Goal: Transaction & Acquisition: Subscribe to service/newsletter

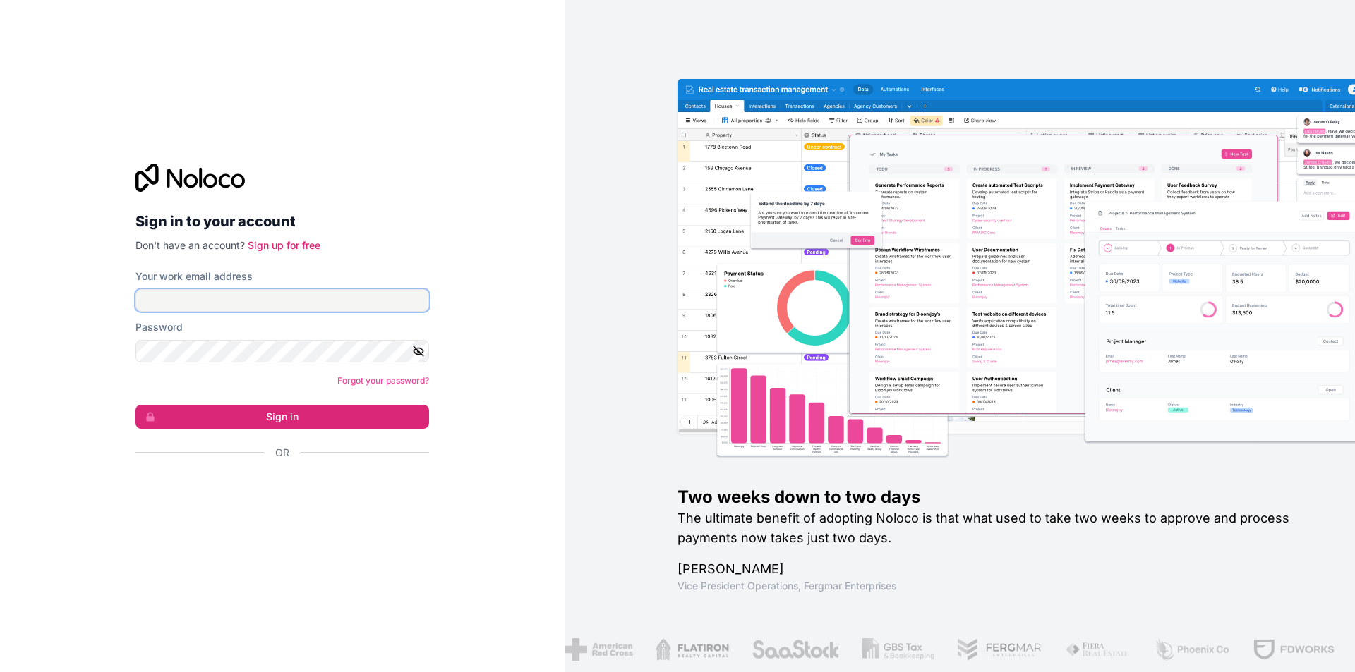
click at [386, 297] on input "Your work email address" at bounding box center [282, 300] width 294 height 23
type input "**********"
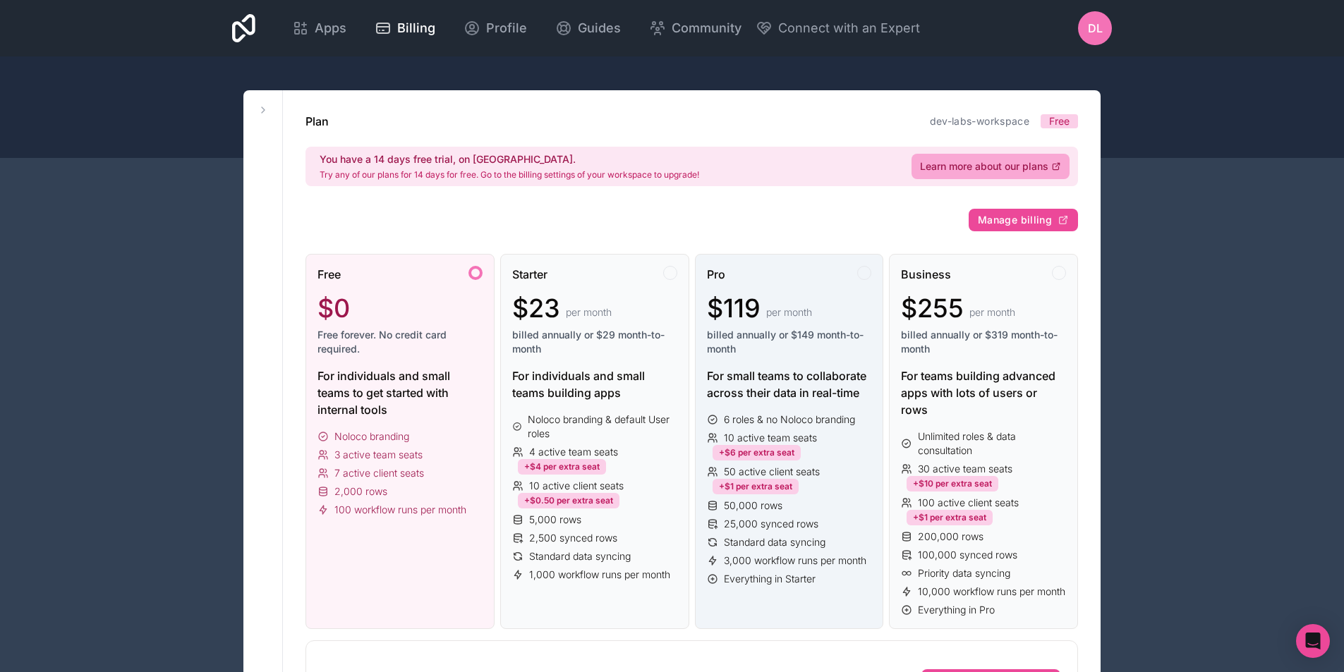
click at [802, 545] on span "Standard data syncing" at bounding box center [775, 543] width 102 height 14
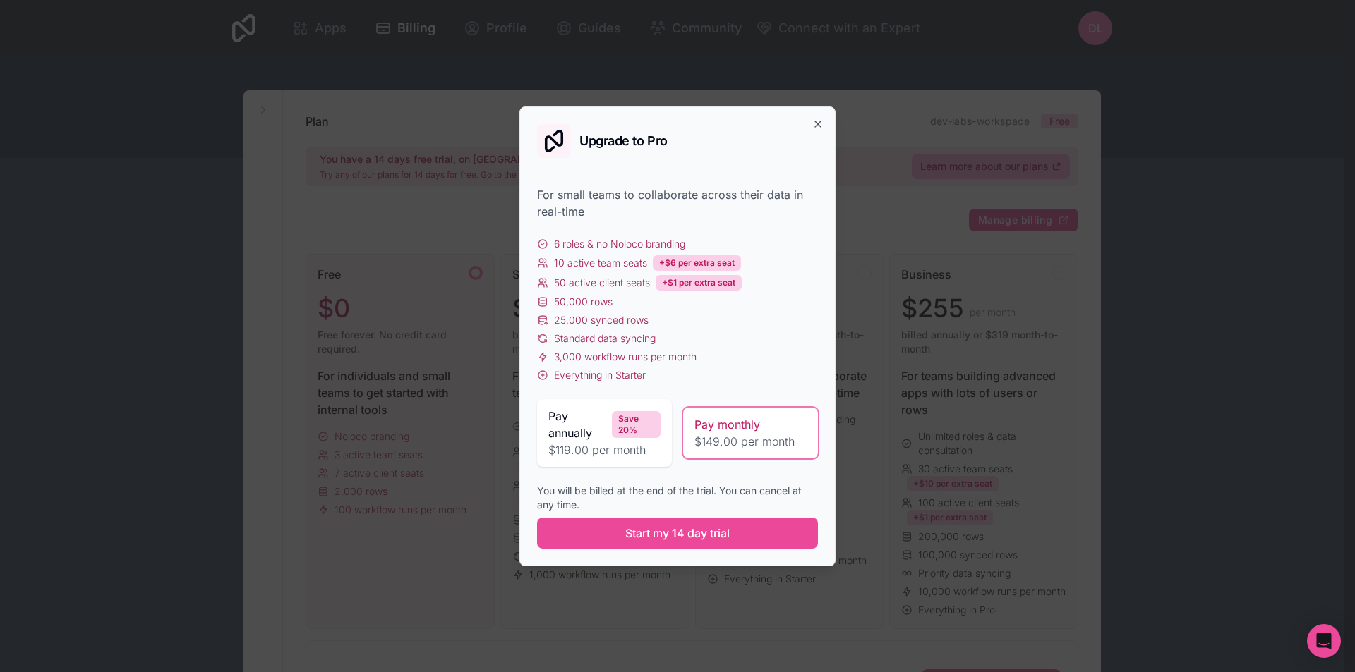
click at [749, 440] on span "$149.00 per month" at bounding box center [750, 441] width 112 height 17
click at [819, 119] on icon "button" at bounding box center [817, 124] width 11 height 11
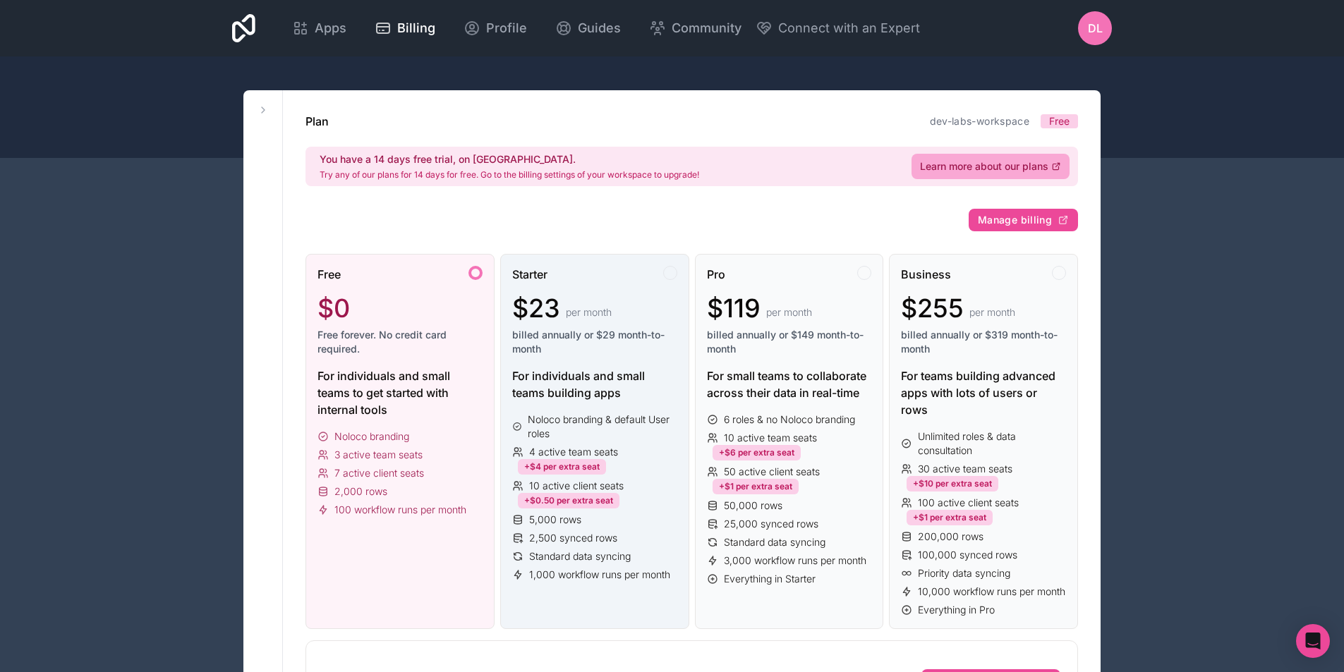
click at [637, 438] on span "Noloco branding & default User roles" at bounding box center [602, 427] width 149 height 28
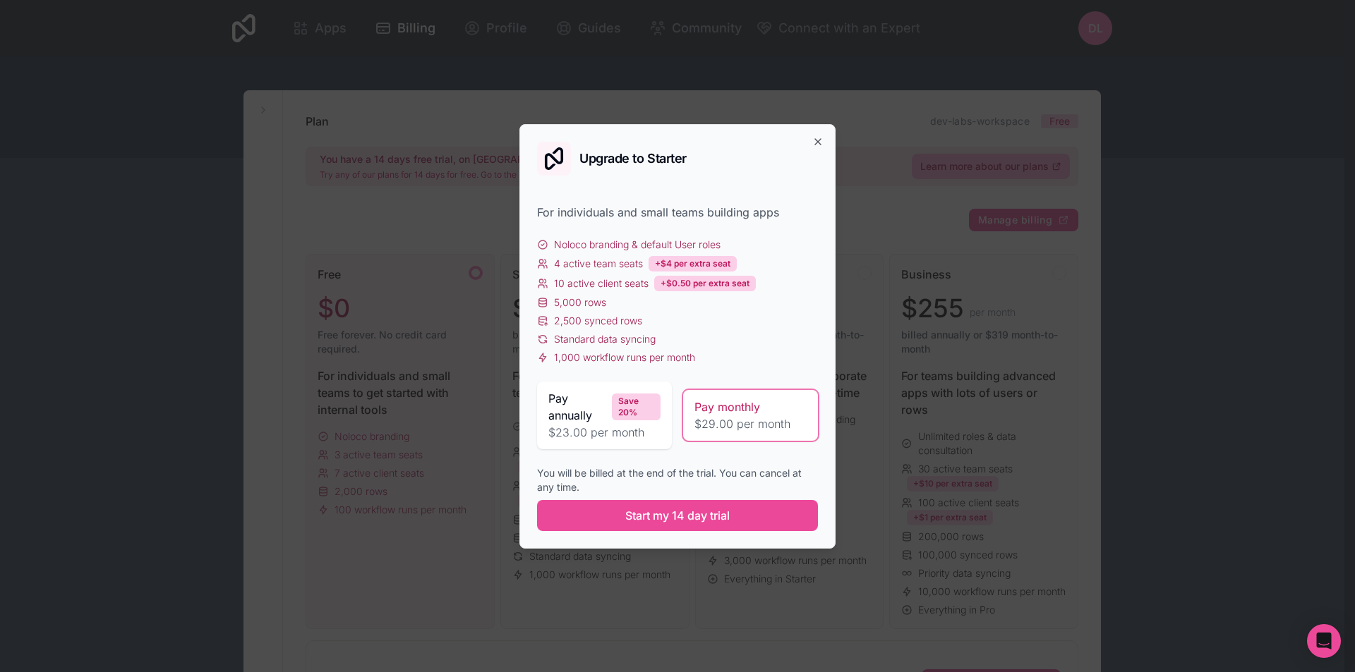
click at [742, 427] on span "$29.00 per month" at bounding box center [750, 424] width 112 height 17
click at [816, 147] on icon "button" at bounding box center [817, 141] width 11 height 11
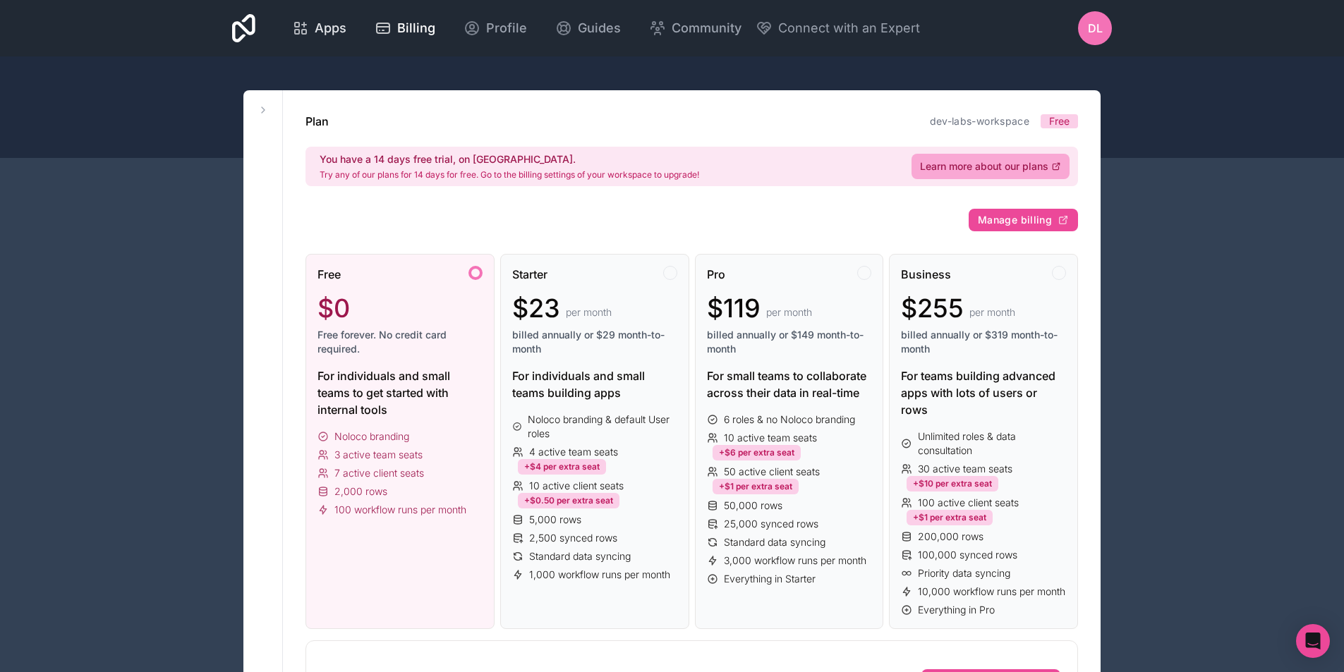
click at [312, 36] on div "Apps" at bounding box center [319, 28] width 54 height 20
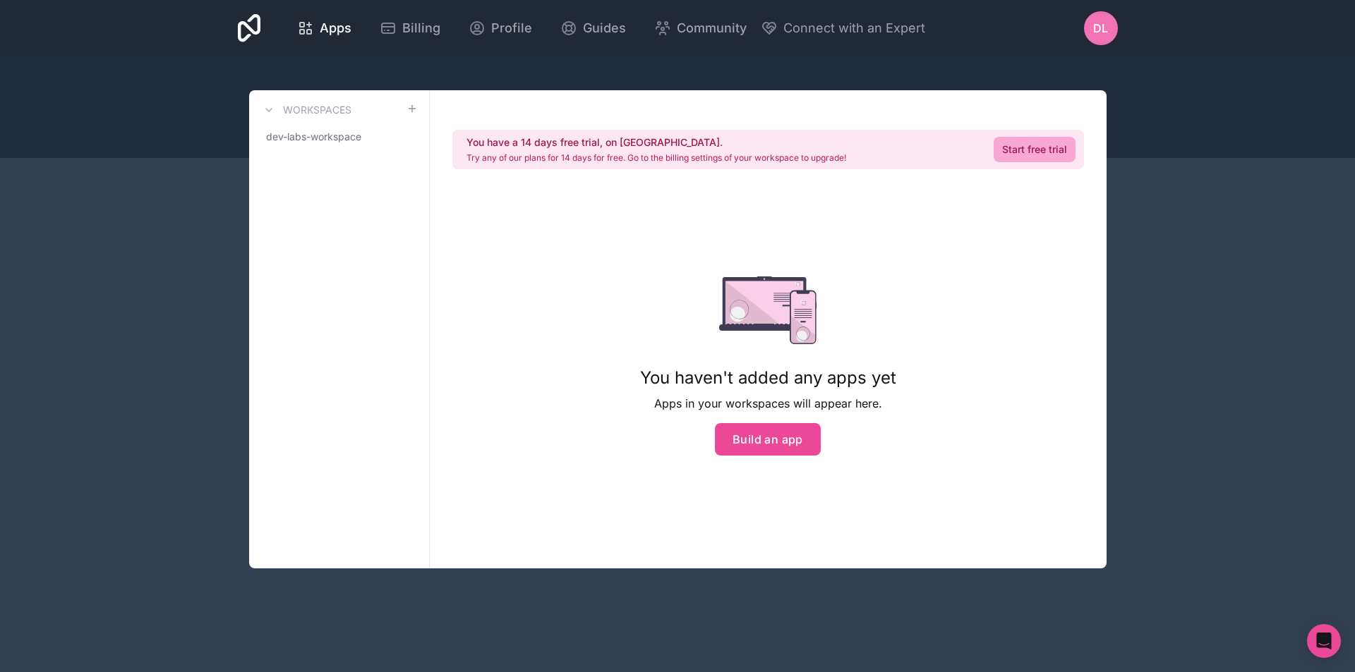
click at [1115, 37] on div "DL" at bounding box center [1101, 28] width 34 height 34
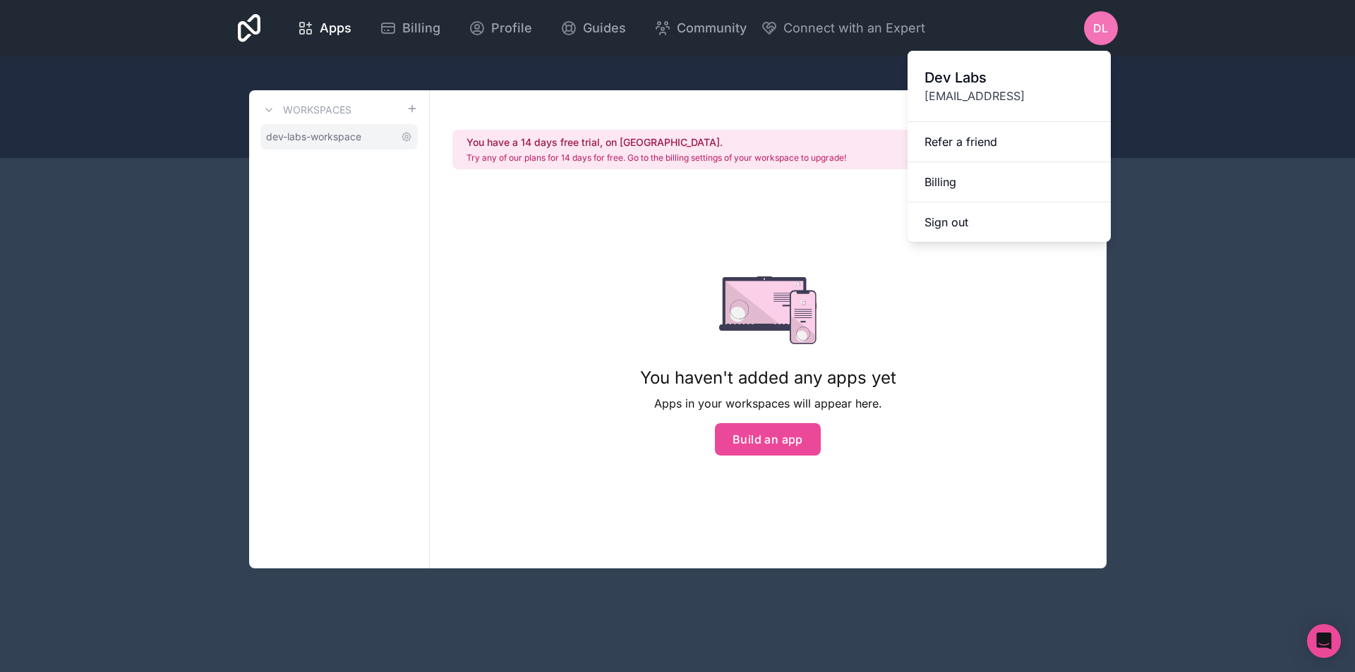
click at [290, 135] on span "dev-labs-workspace" at bounding box center [313, 137] width 95 height 14
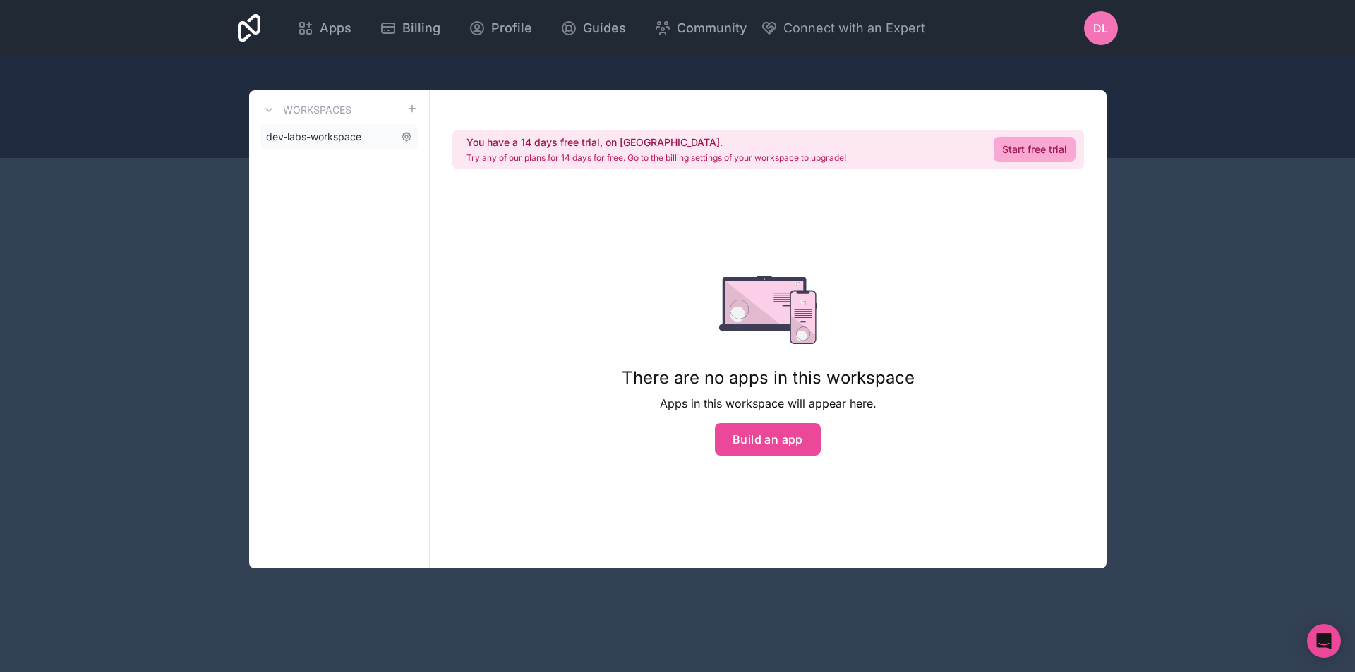
click at [290, 135] on span "dev-labs-workspace" at bounding box center [313, 137] width 95 height 14
click at [1103, 30] on span "DL" at bounding box center [1100, 28] width 15 height 17
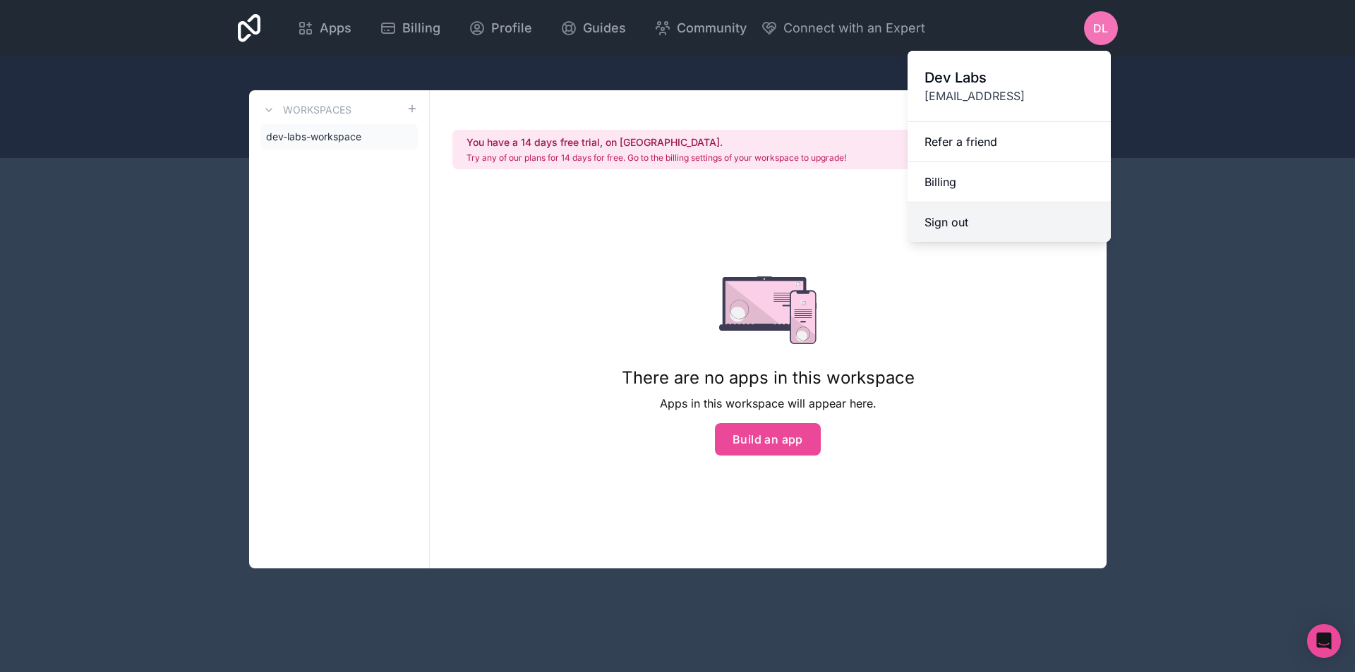
click at [972, 231] on button "Sign out" at bounding box center [1008, 223] width 203 height 40
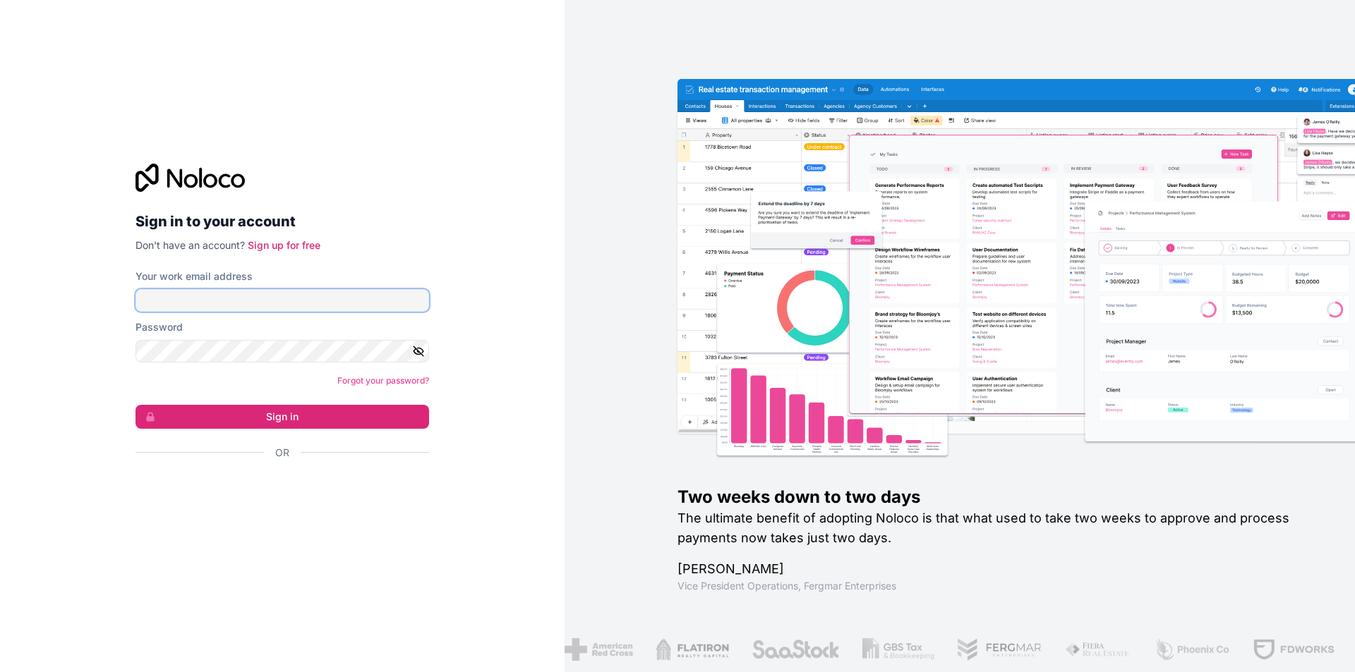
click at [346, 306] on input "Your work email address" at bounding box center [282, 300] width 294 height 23
click at [257, 312] on body "Sign in to your account Don't have an account? Sign up for free Your work email…" at bounding box center [677, 336] width 1355 height 672
click at [255, 304] on input "Your work email address" at bounding box center [282, 300] width 294 height 23
paste input "**********"
type input "**********"
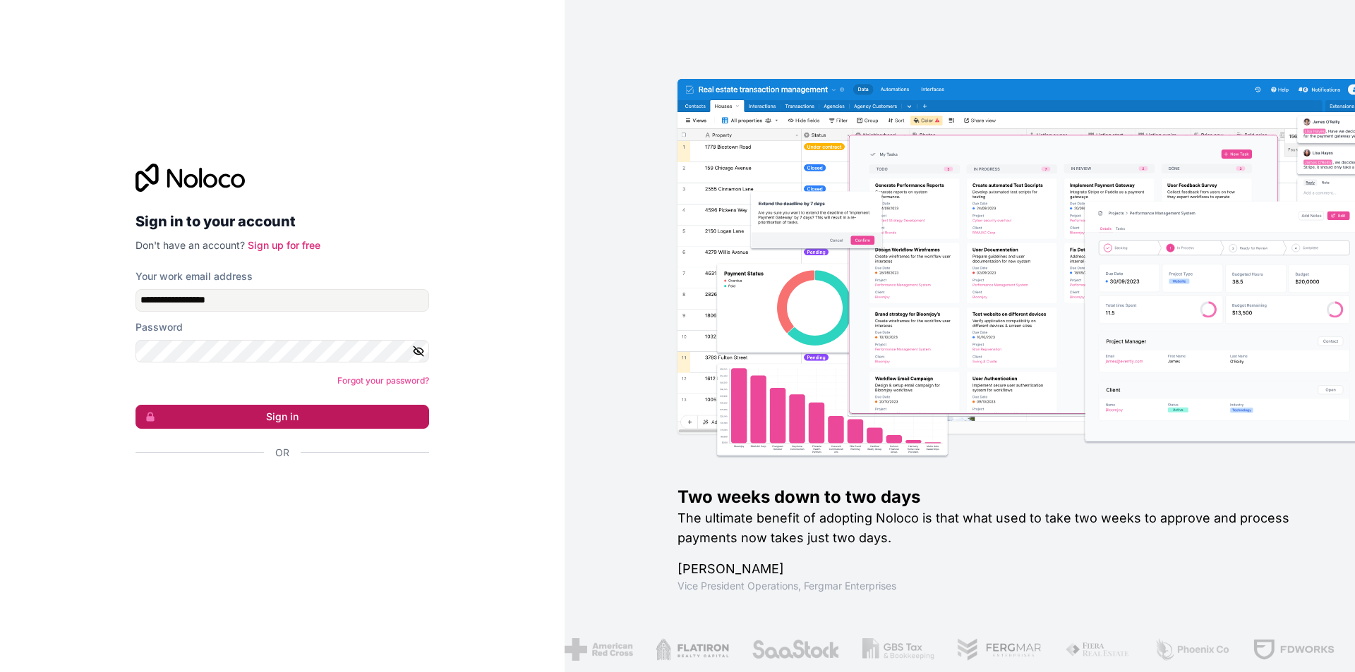
click at [284, 414] on button "Sign in" at bounding box center [282, 417] width 294 height 24
